Goal: Task Accomplishment & Management: Manage account settings

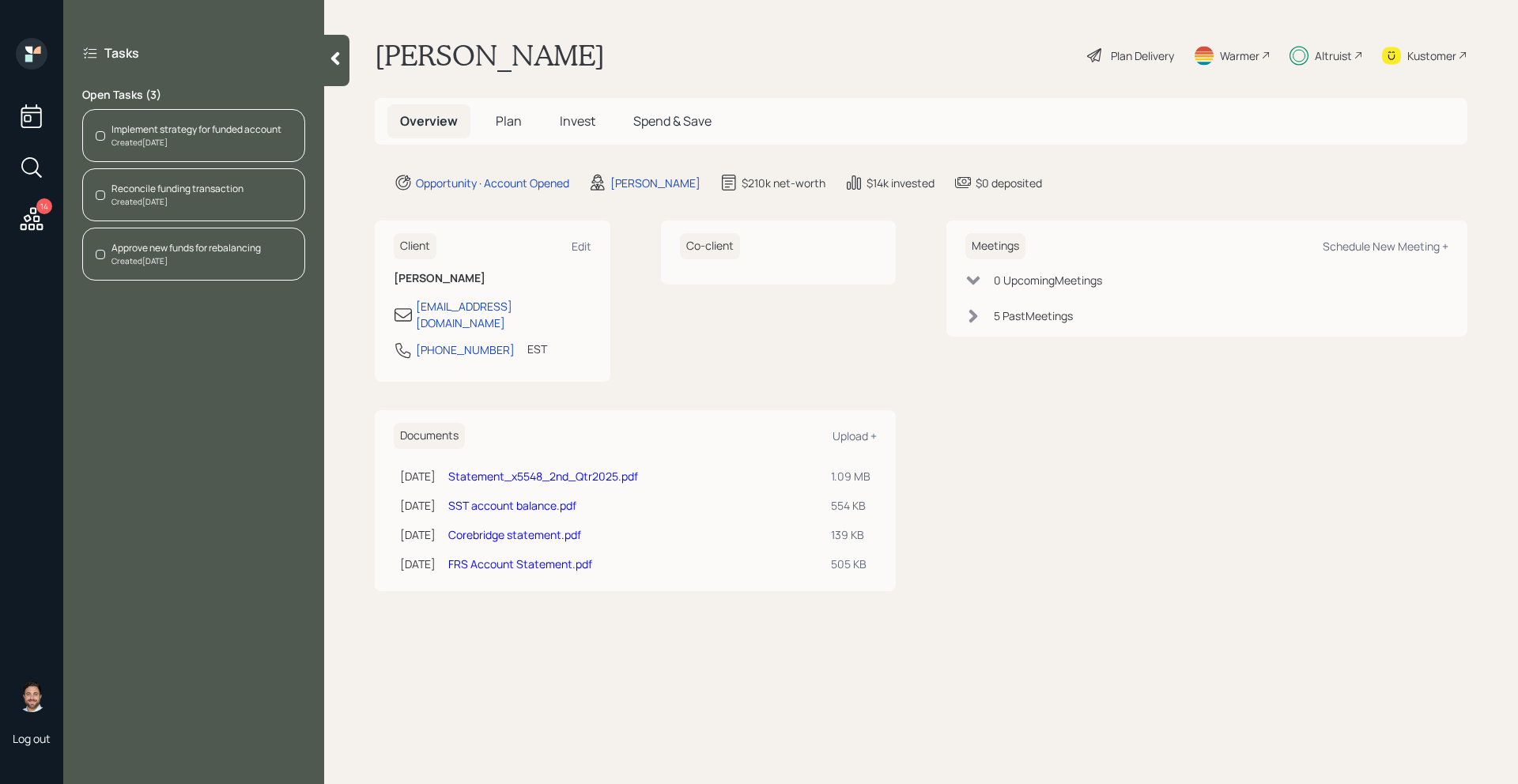
click at [338, 75] on div at bounding box center [337, 61] width 25 height 52
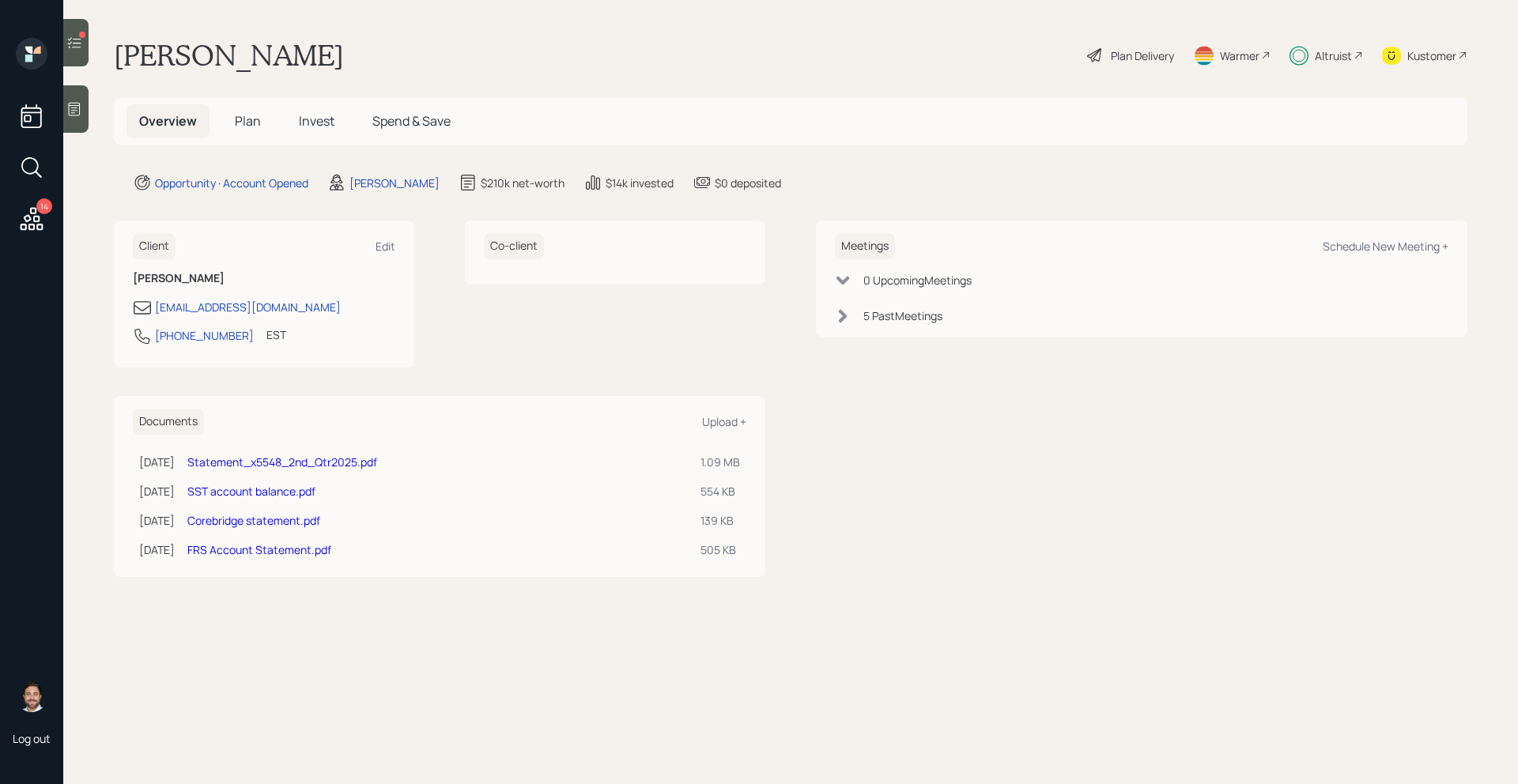
click at [311, 120] on span "Invest" at bounding box center [317, 121] width 36 height 17
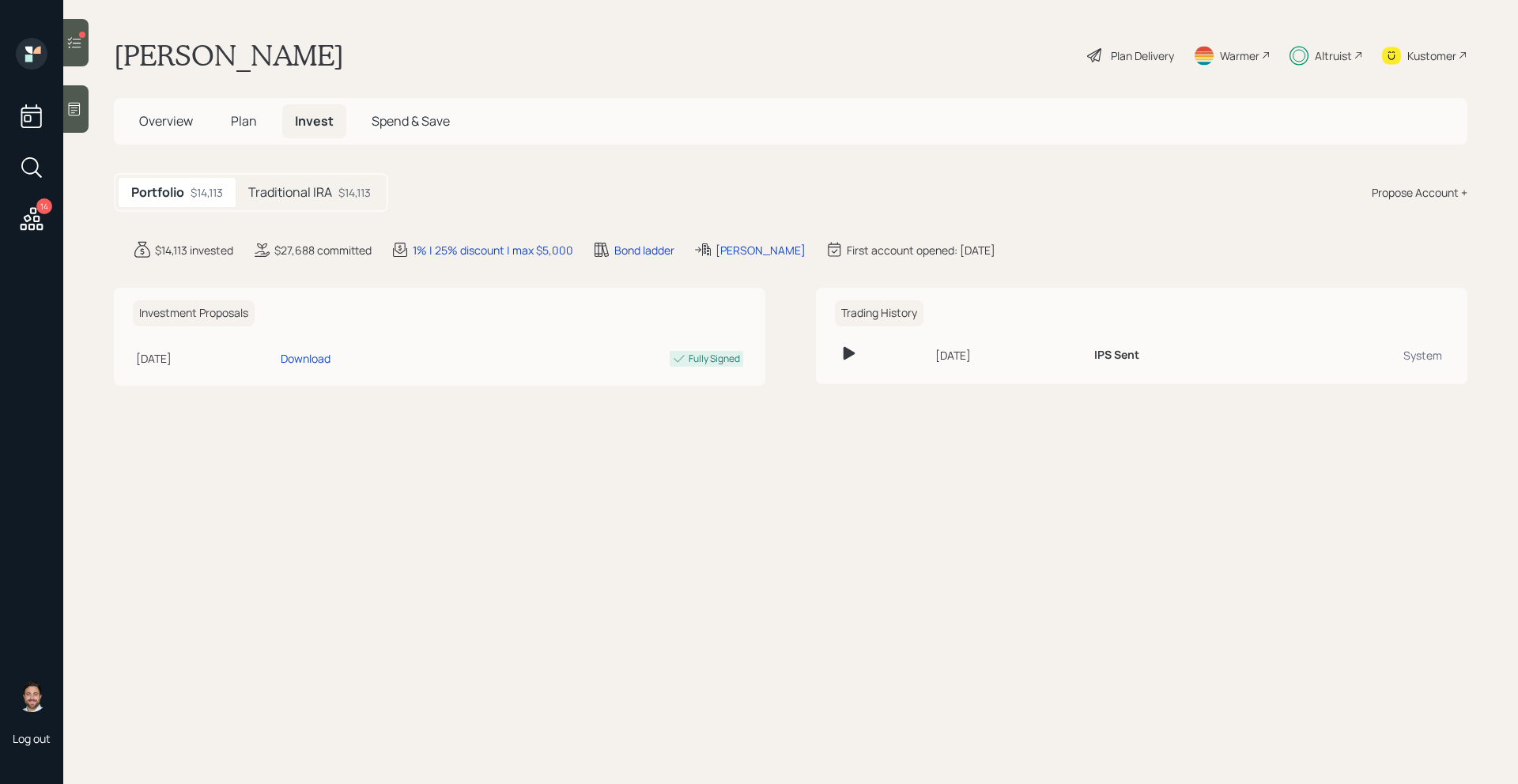
click at [376, 197] on div "Traditional IRA $14,113" at bounding box center [309, 192] width 147 height 29
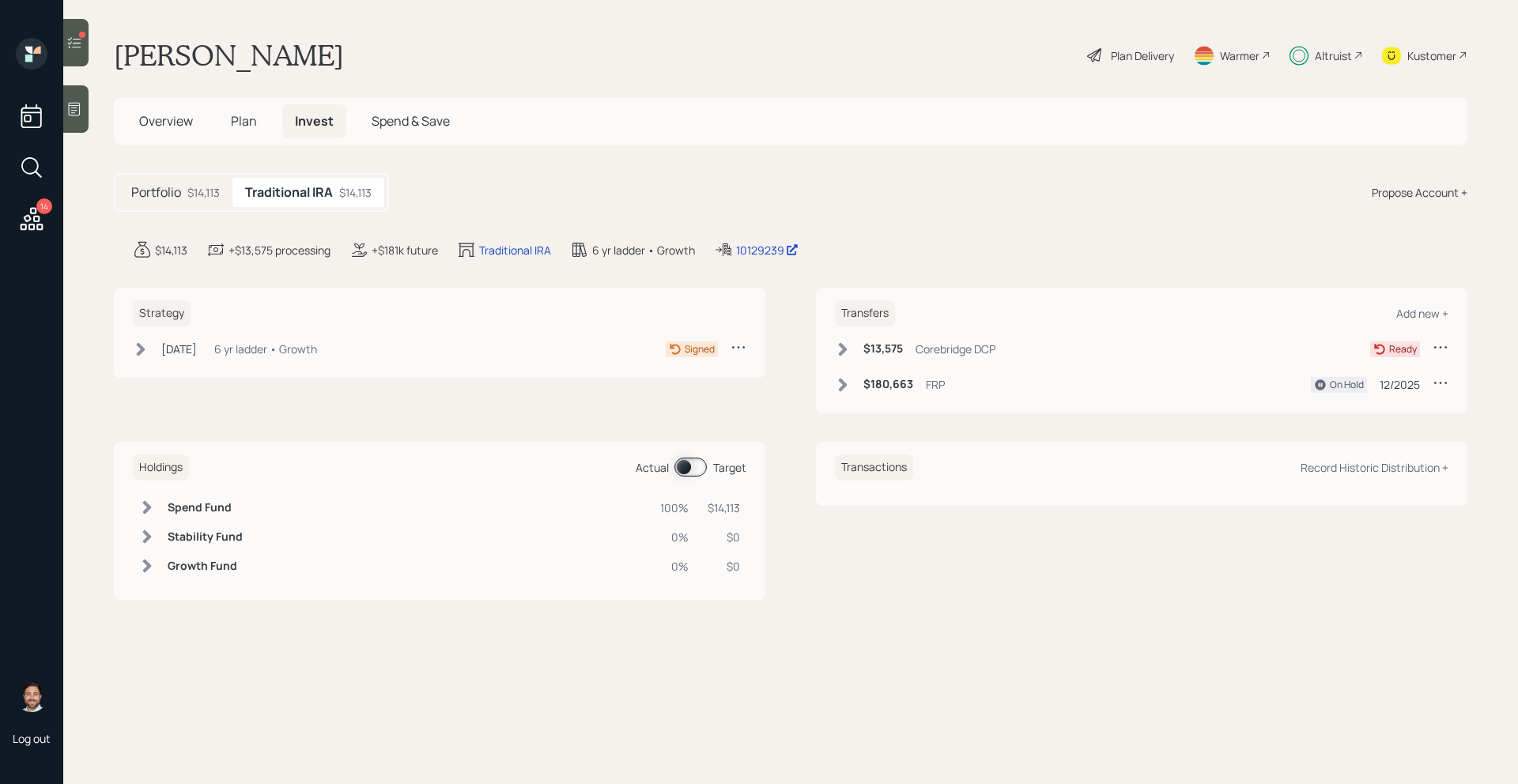
click at [845, 349] on icon at bounding box center [843, 349] width 8 height 13
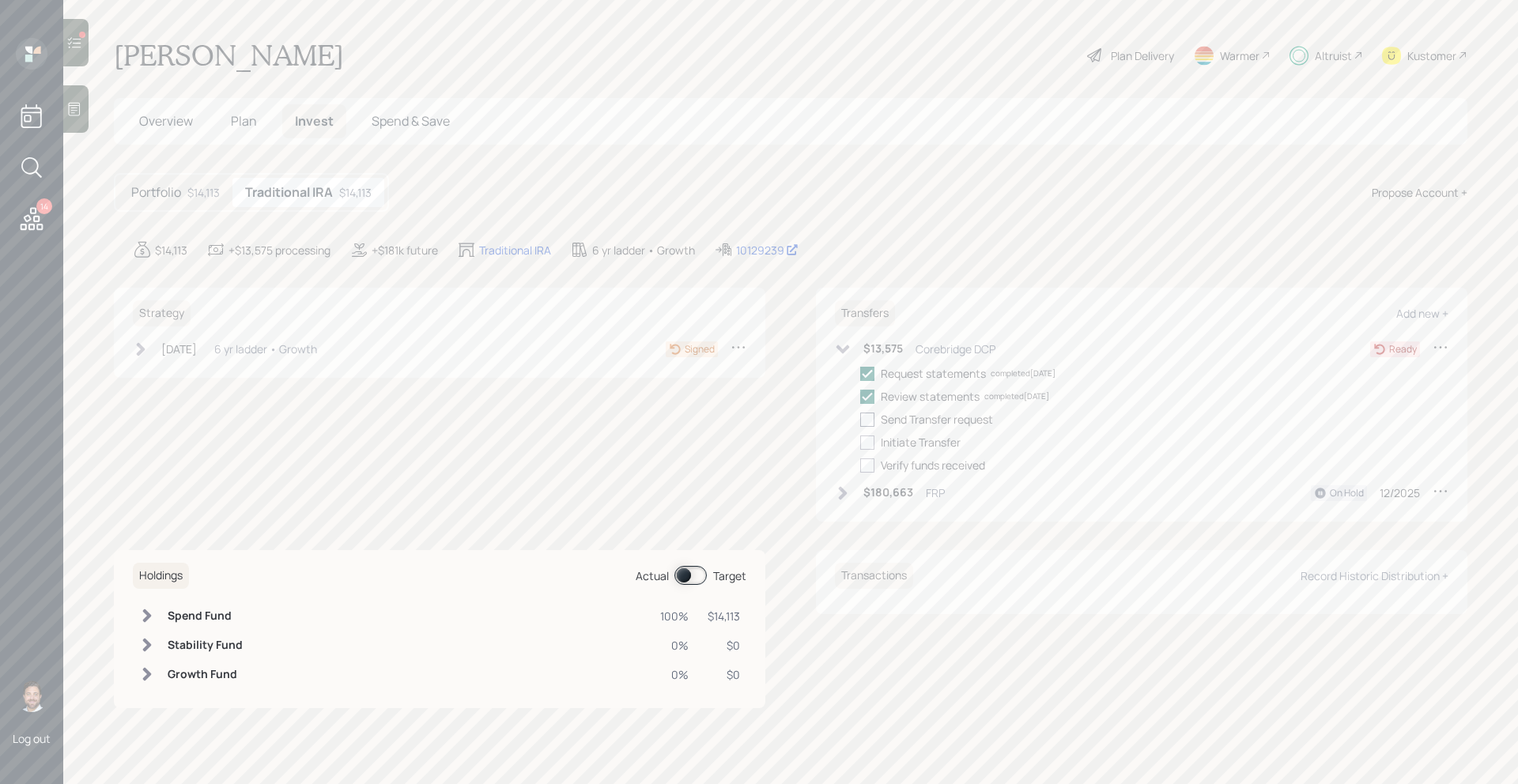
click at [871, 426] on div at bounding box center [867, 419] width 14 height 14
click at [861, 420] on input "checkbox" at bounding box center [860, 419] width 1 height 1
checkbox input "true"
click at [871, 442] on div at bounding box center [867, 442] width 14 height 14
click at [861, 442] on input "checkbox" at bounding box center [860, 442] width 1 height 1
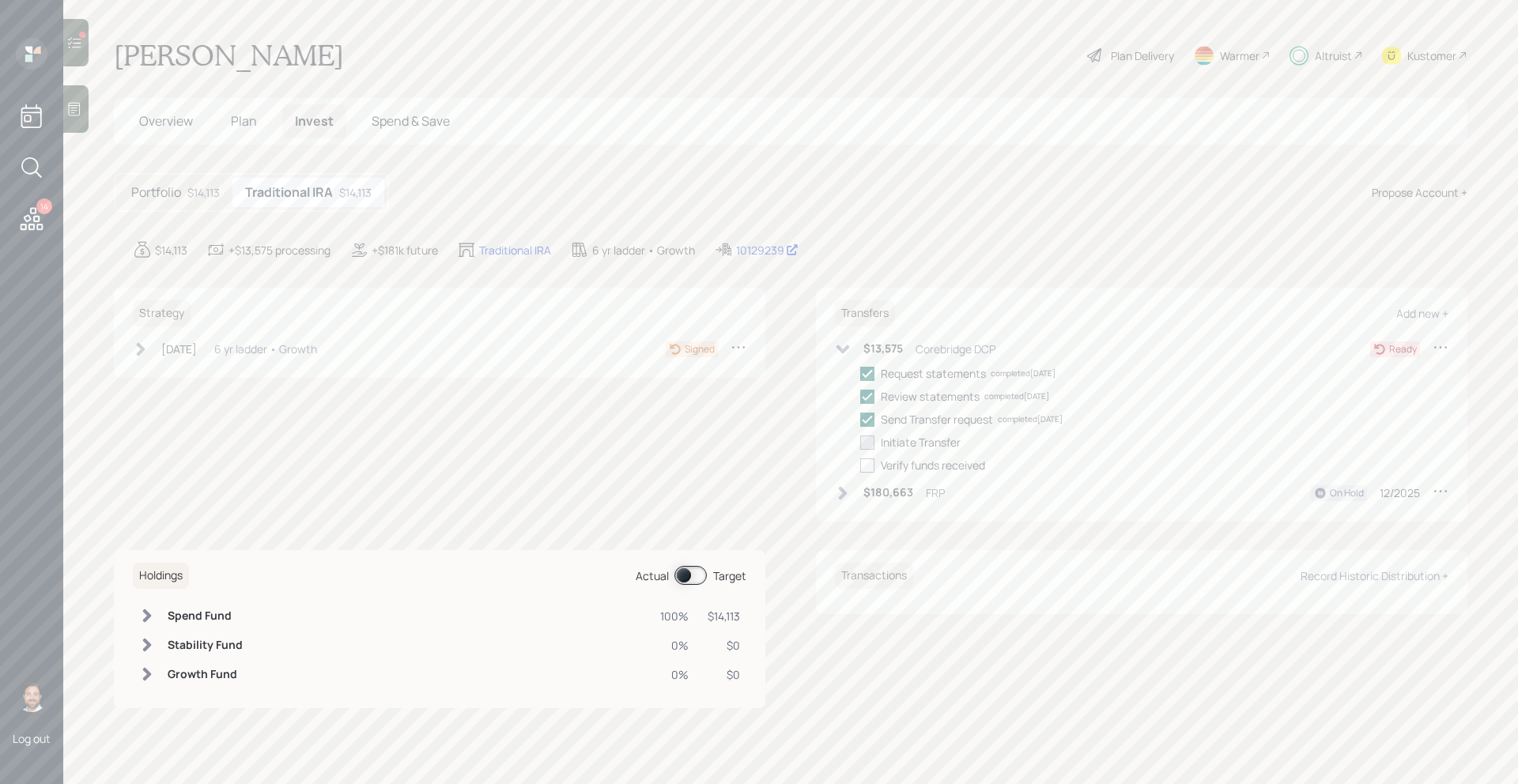
checkbox input "true"
click at [85, 49] on div at bounding box center [76, 42] width 25 height 47
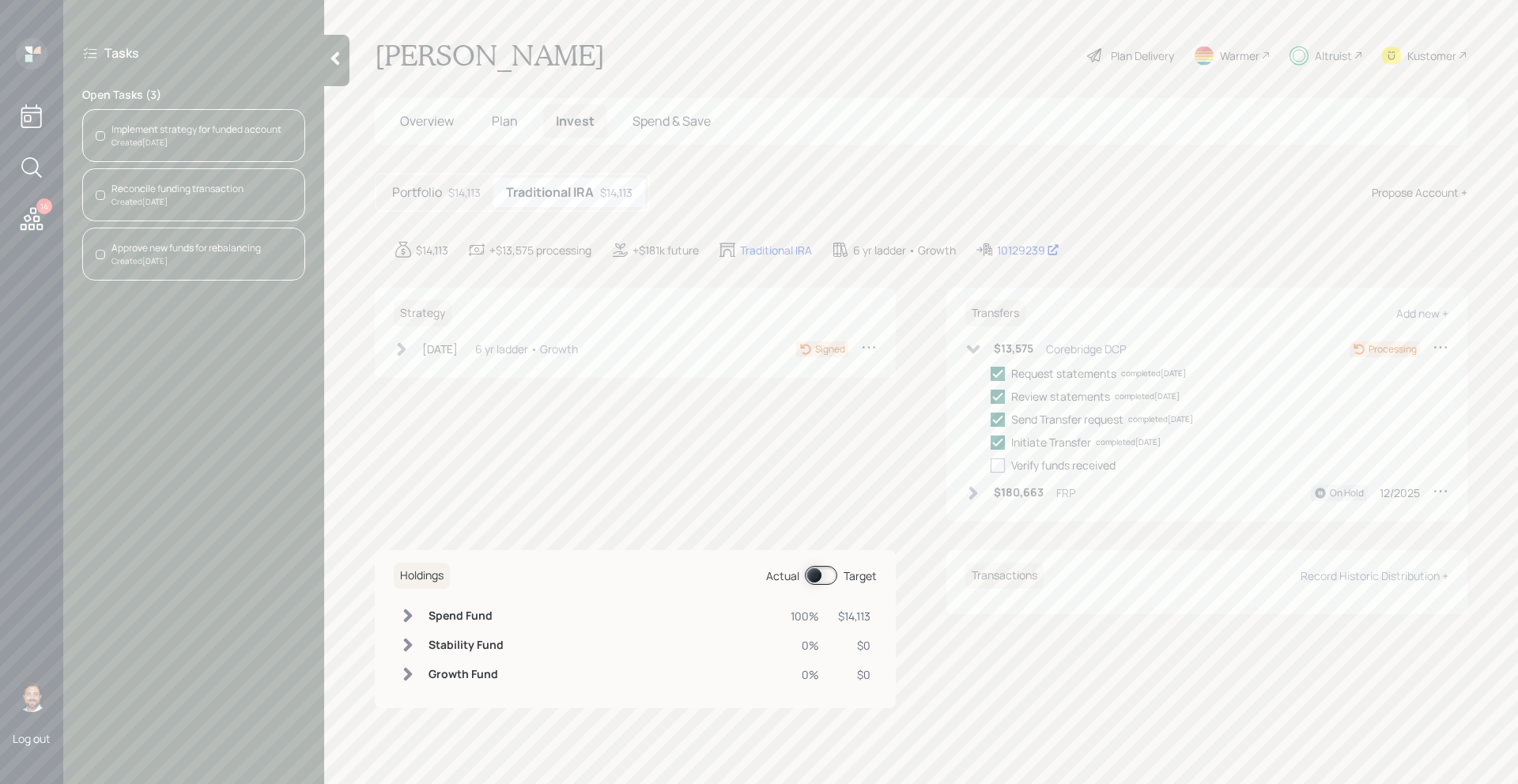
click at [181, 147] on div "Created Today" at bounding box center [197, 142] width 170 height 12
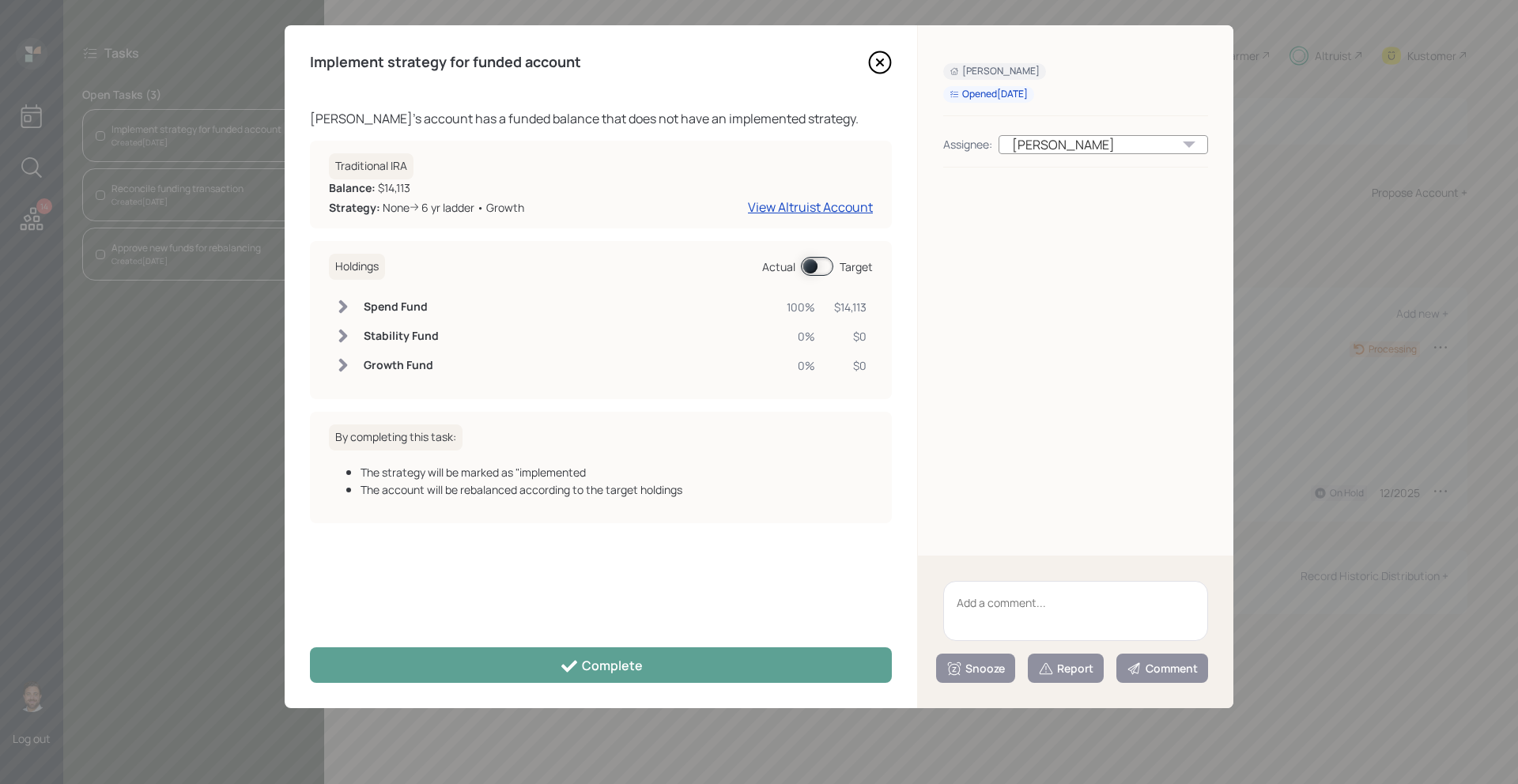
click at [879, 63] on icon at bounding box center [880, 62] width 7 height 7
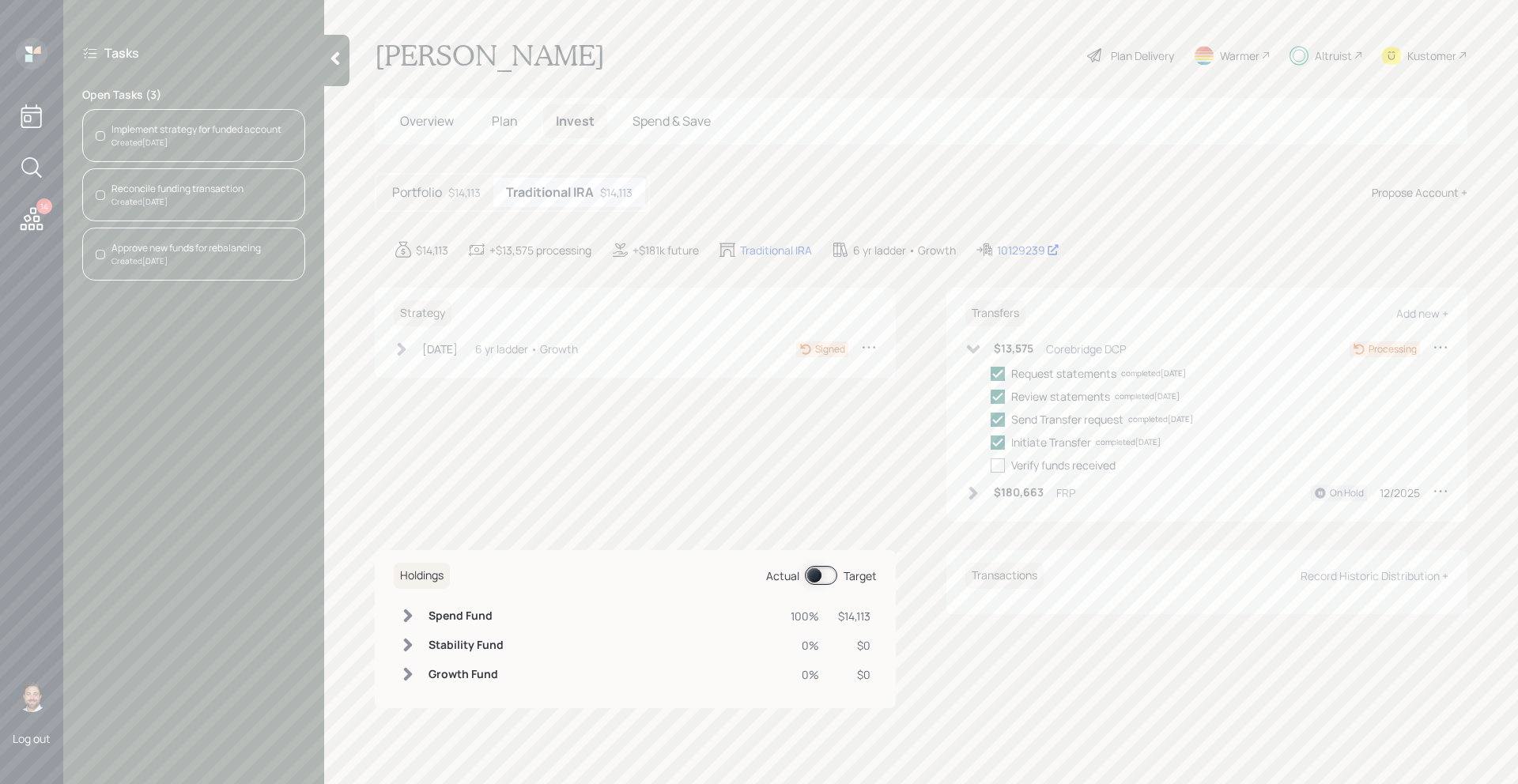
click at [188, 130] on div "Implement strategy for funded account" at bounding box center [197, 129] width 170 height 14
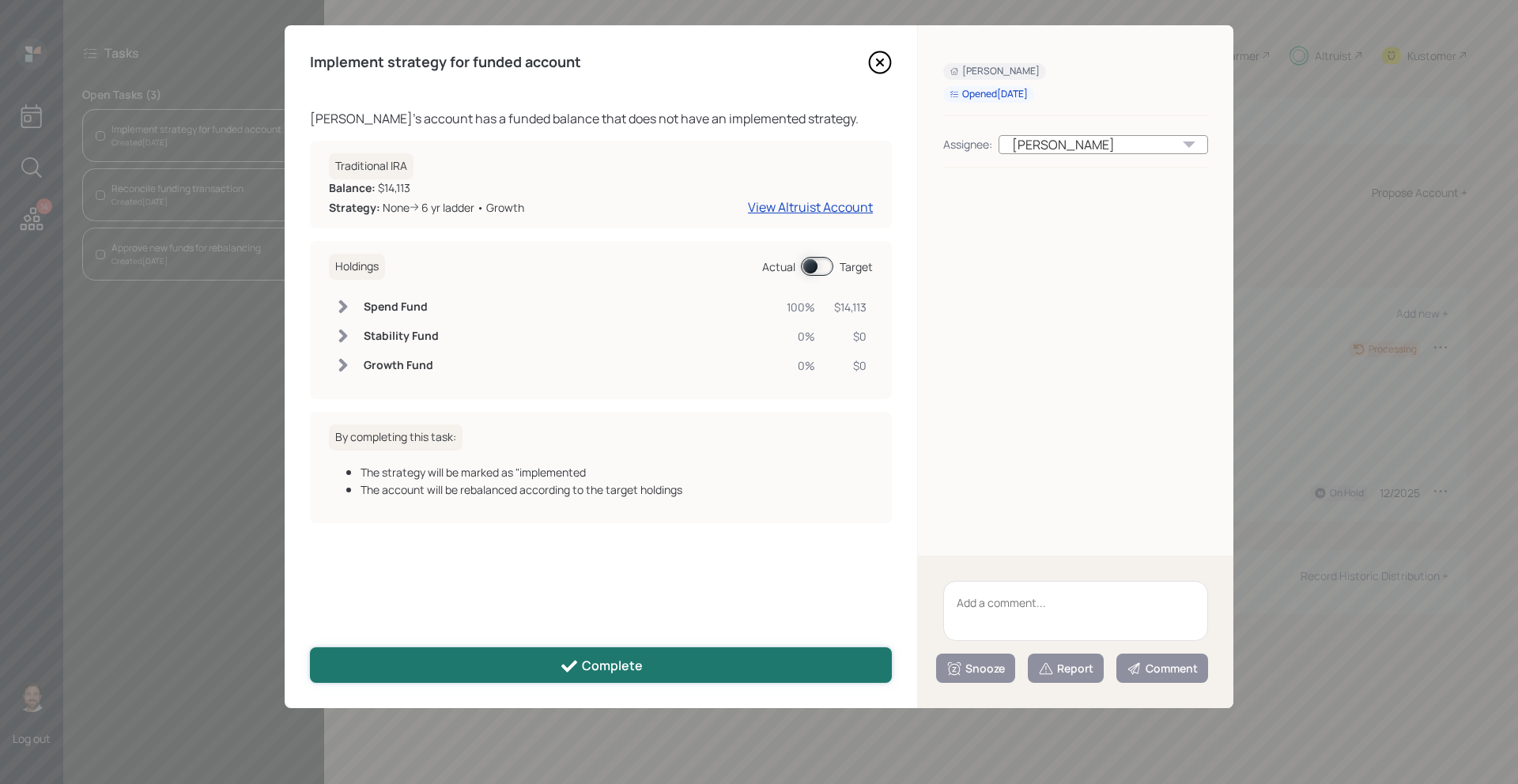
click at [561, 661] on icon at bounding box center [569, 667] width 19 height 19
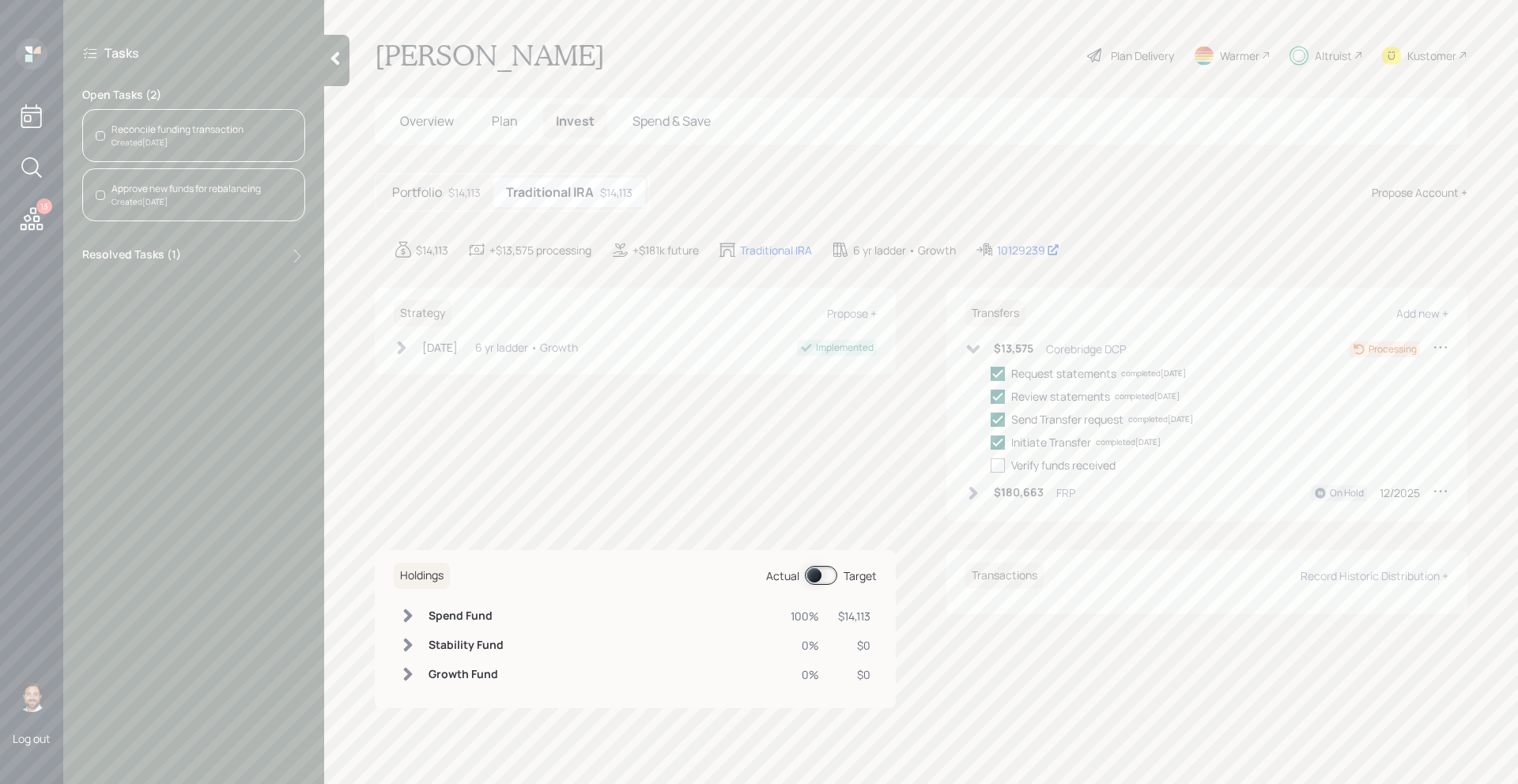
click at [197, 132] on div "Reconcile funding transaction" at bounding box center [177, 129] width 132 height 14
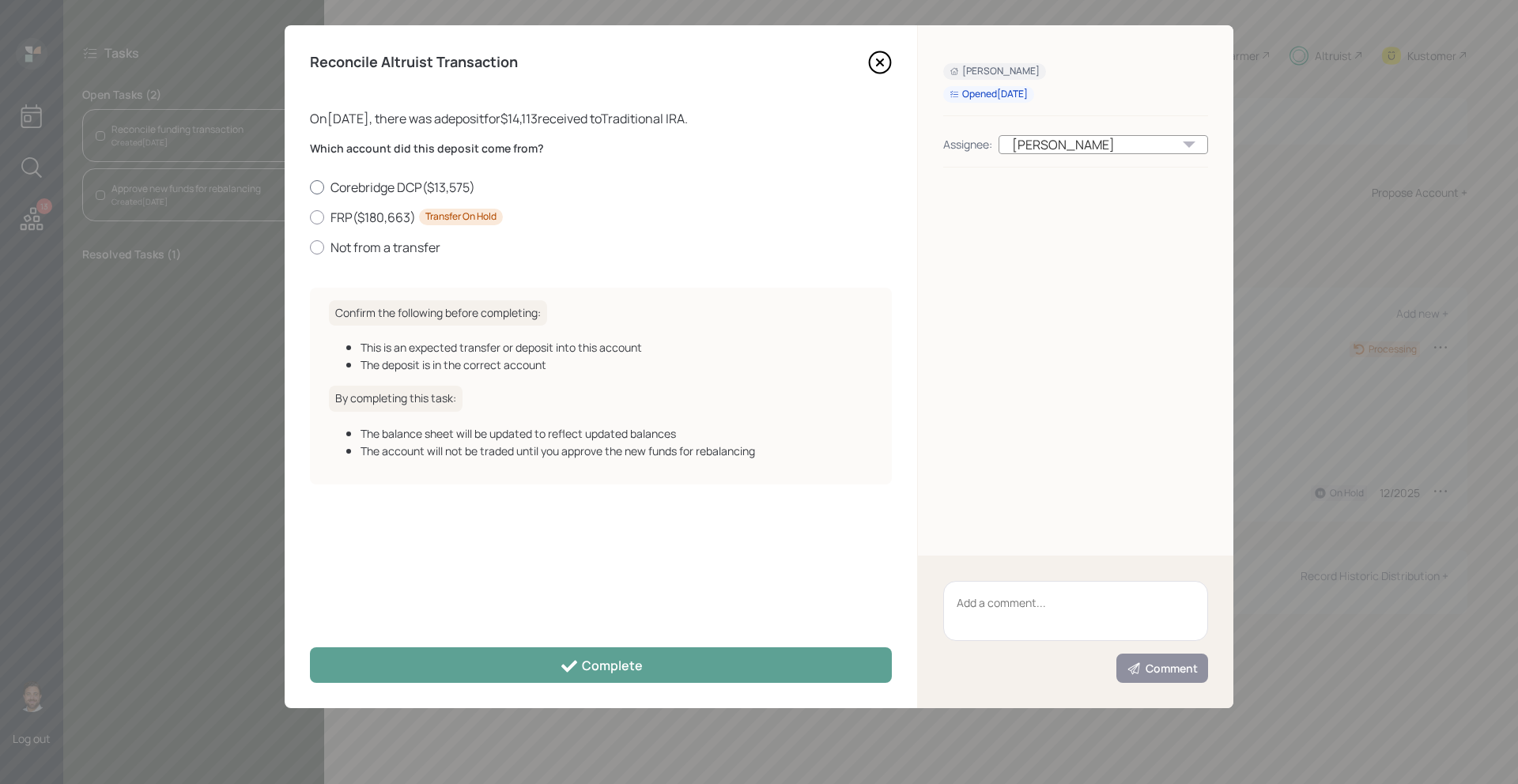
click at [354, 189] on label "Corebridge DCP ( $13,575 )" at bounding box center [601, 187] width 582 height 17
click at [310, 187] on input "Corebridge DCP ( $13,575 )" at bounding box center [309, 187] width 1 height 1
radio input "true"
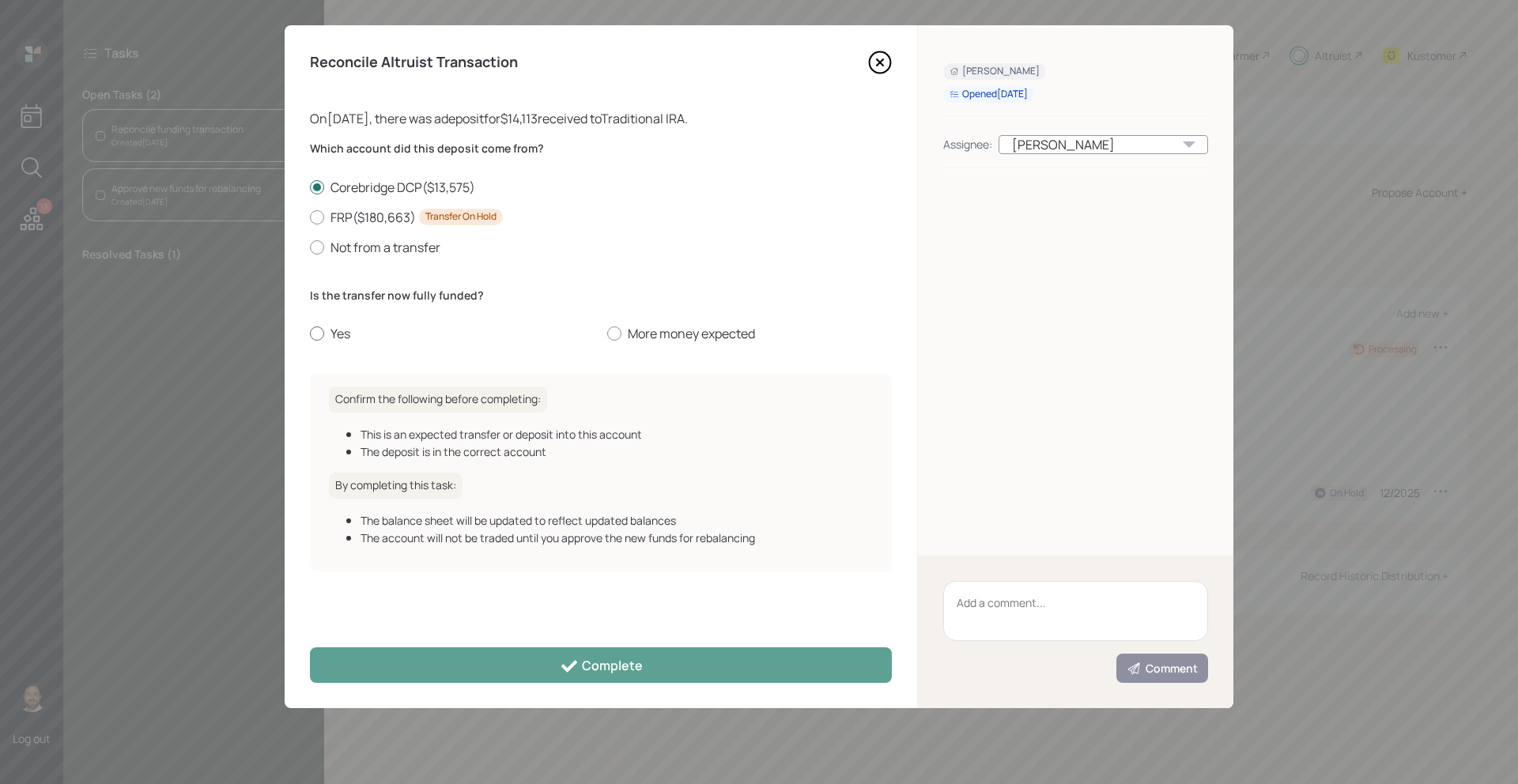
click at [317, 332] on div at bounding box center [317, 333] width 14 height 14
click at [310, 333] on input "Yes" at bounding box center [309, 333] width 1 height 1
radio input "true"
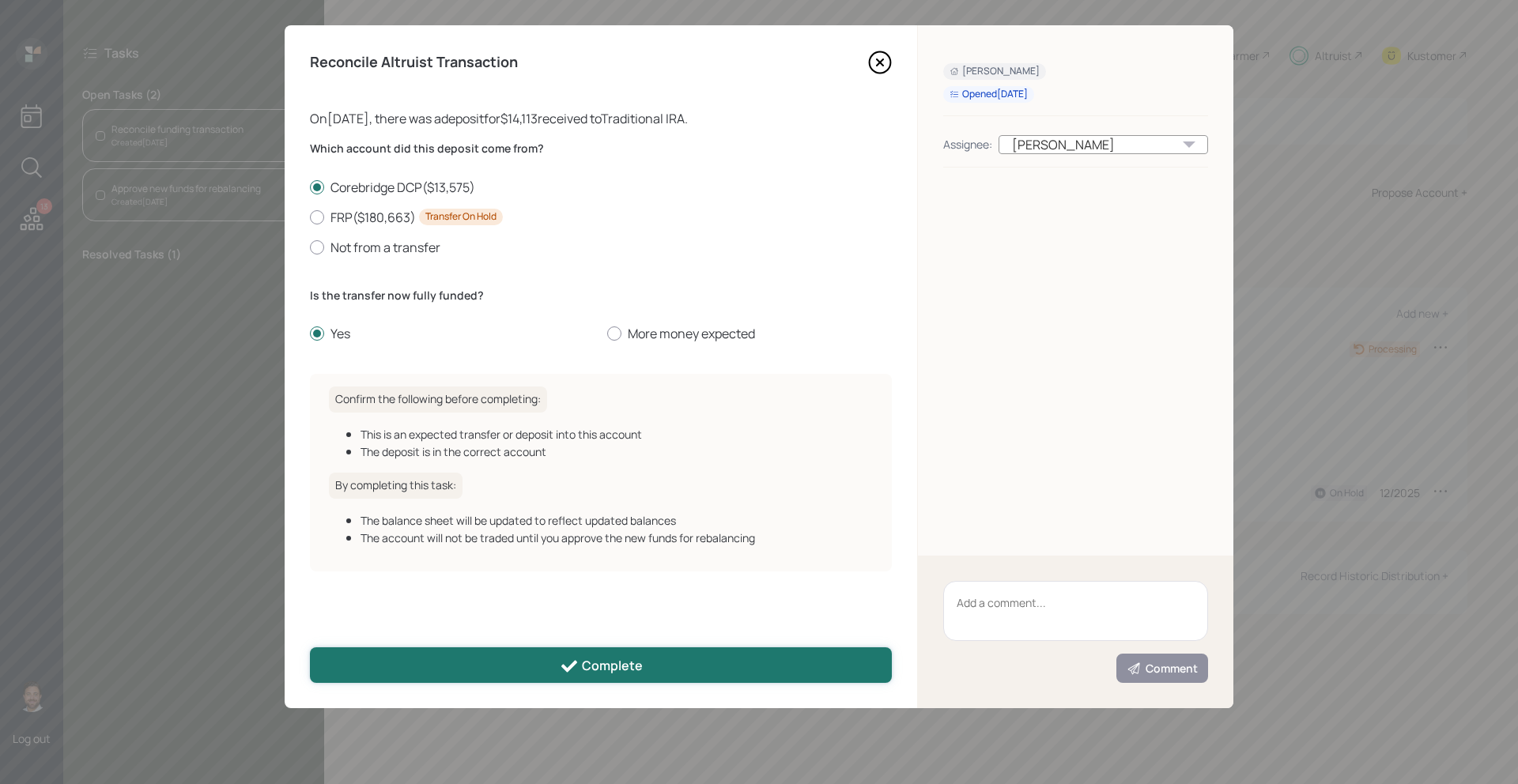
click at [531, 665] on button "Complete" at bounding box center [601, 665] width 582 height 36
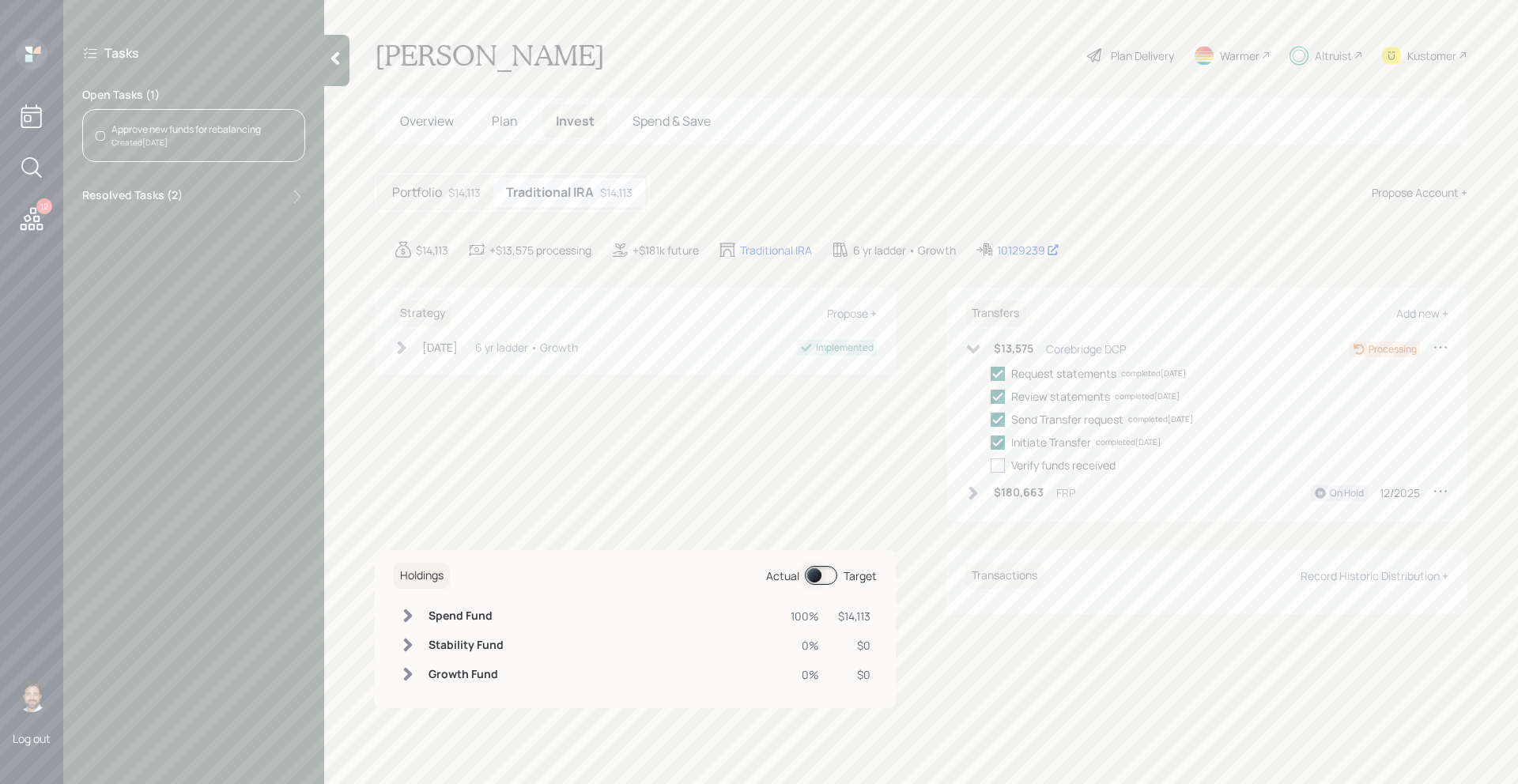
click at [217, 140] on div "Created Today" at bounding box center [186, 142] width 149 height 12
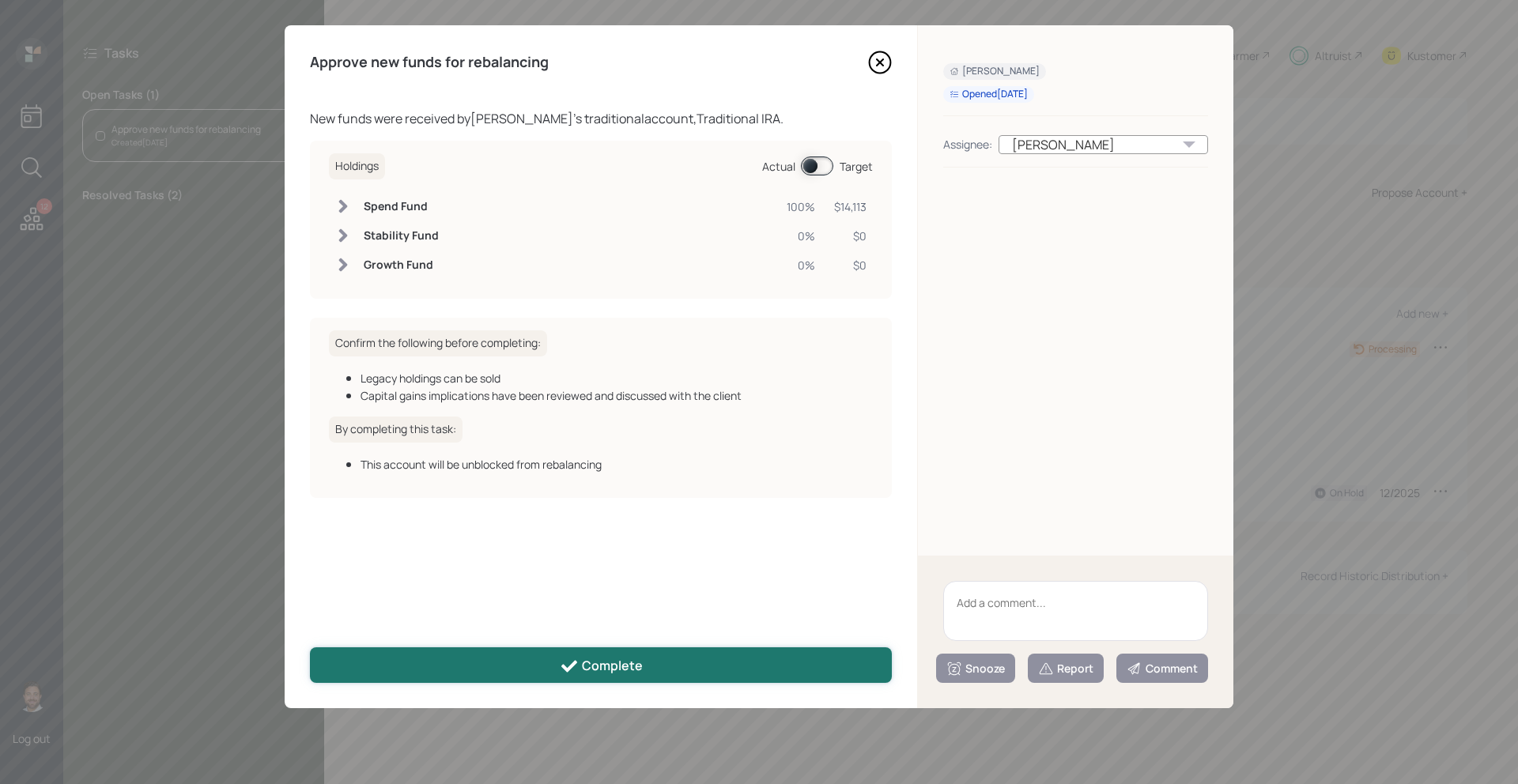
click at [573, 677] on button "Complete" at bounding box center [601, 665] width 582 height 36
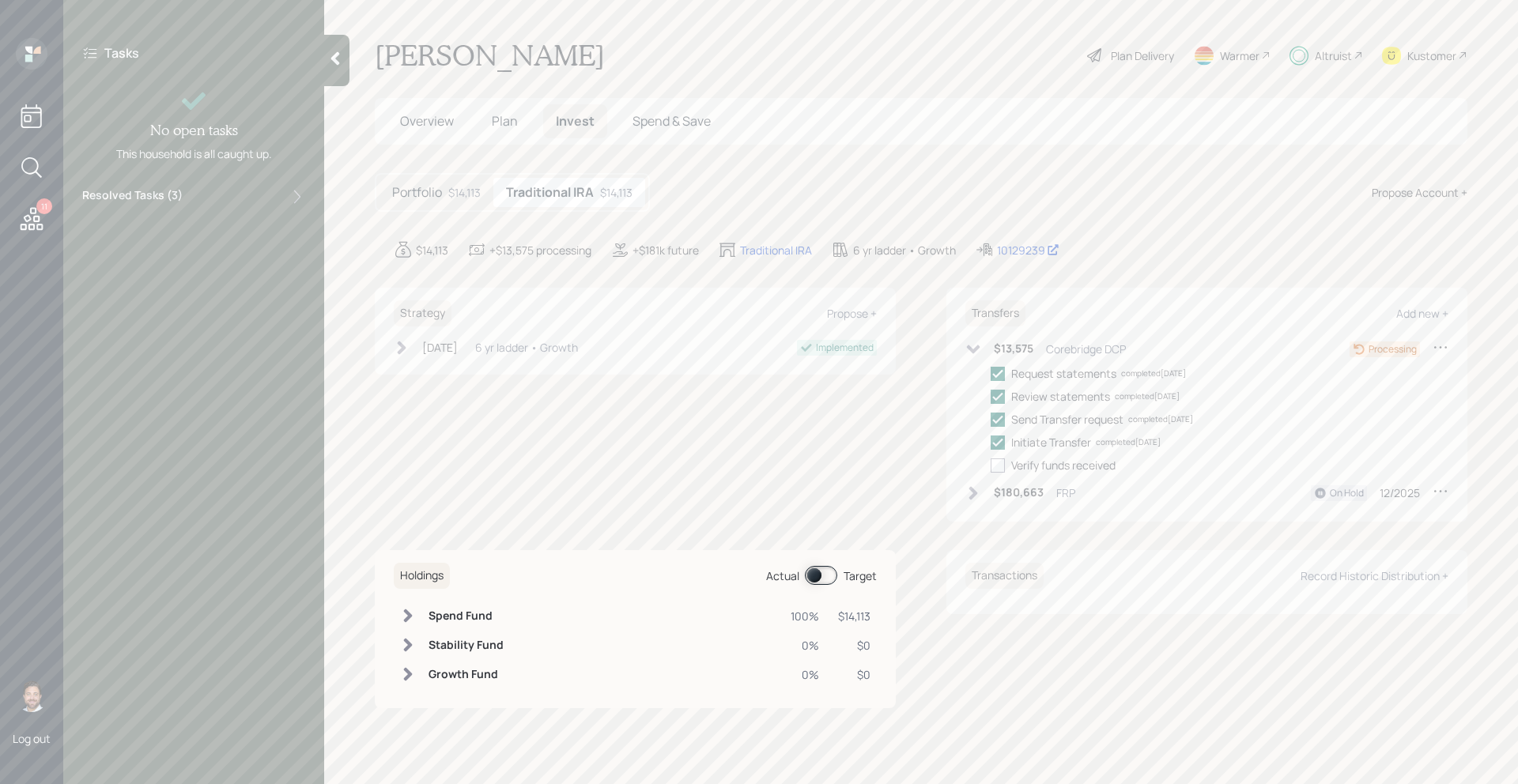
click at [23, 232] on icon at bounding box center [32, 219] width 28 height 28
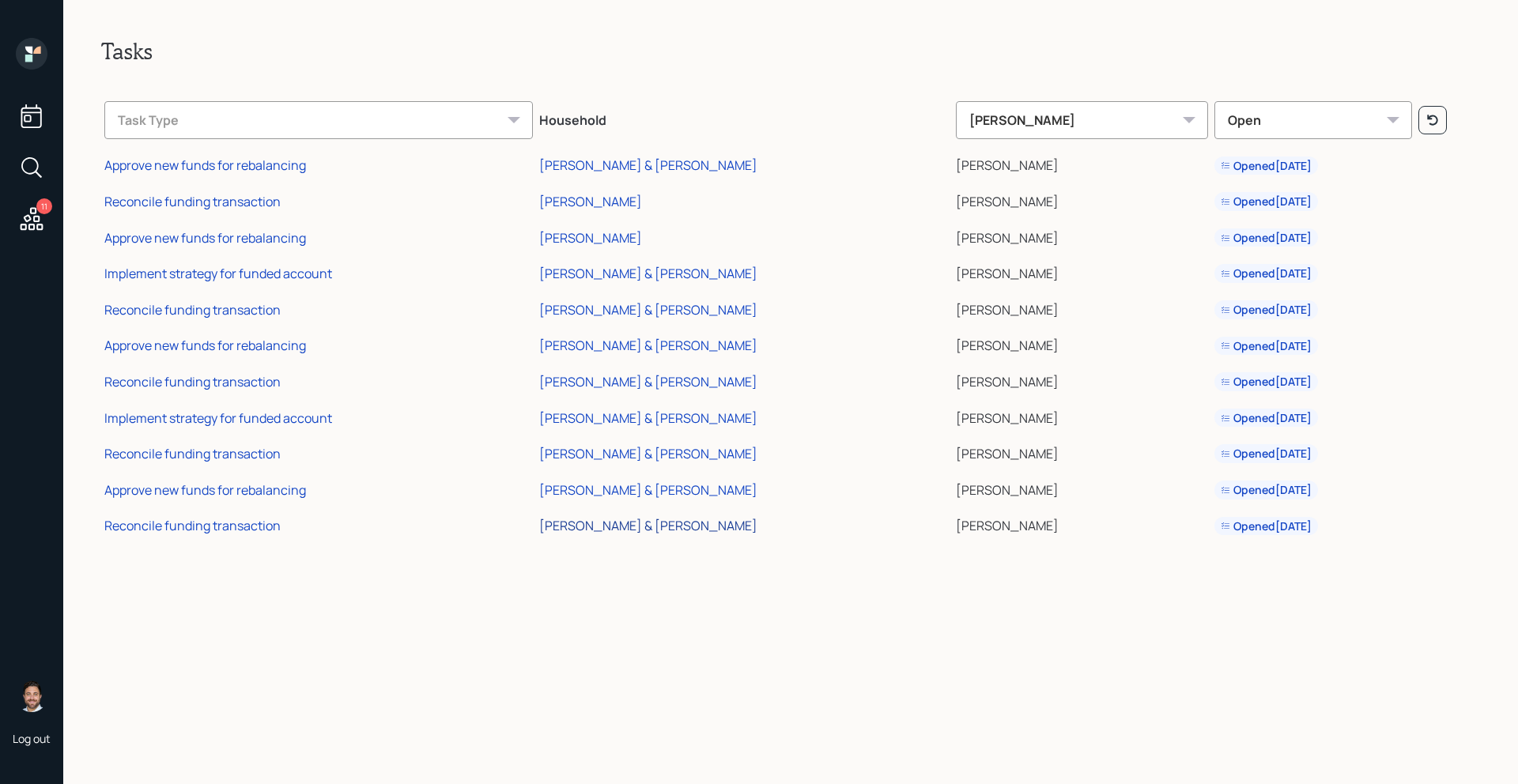
click at [669, 532] on div "[PERSON_NAME] & [PERSON_NAME]" at bounding box center [648, 526] width 218 height 17
